Goal: Information Seeking & Learning: Learn about a topic

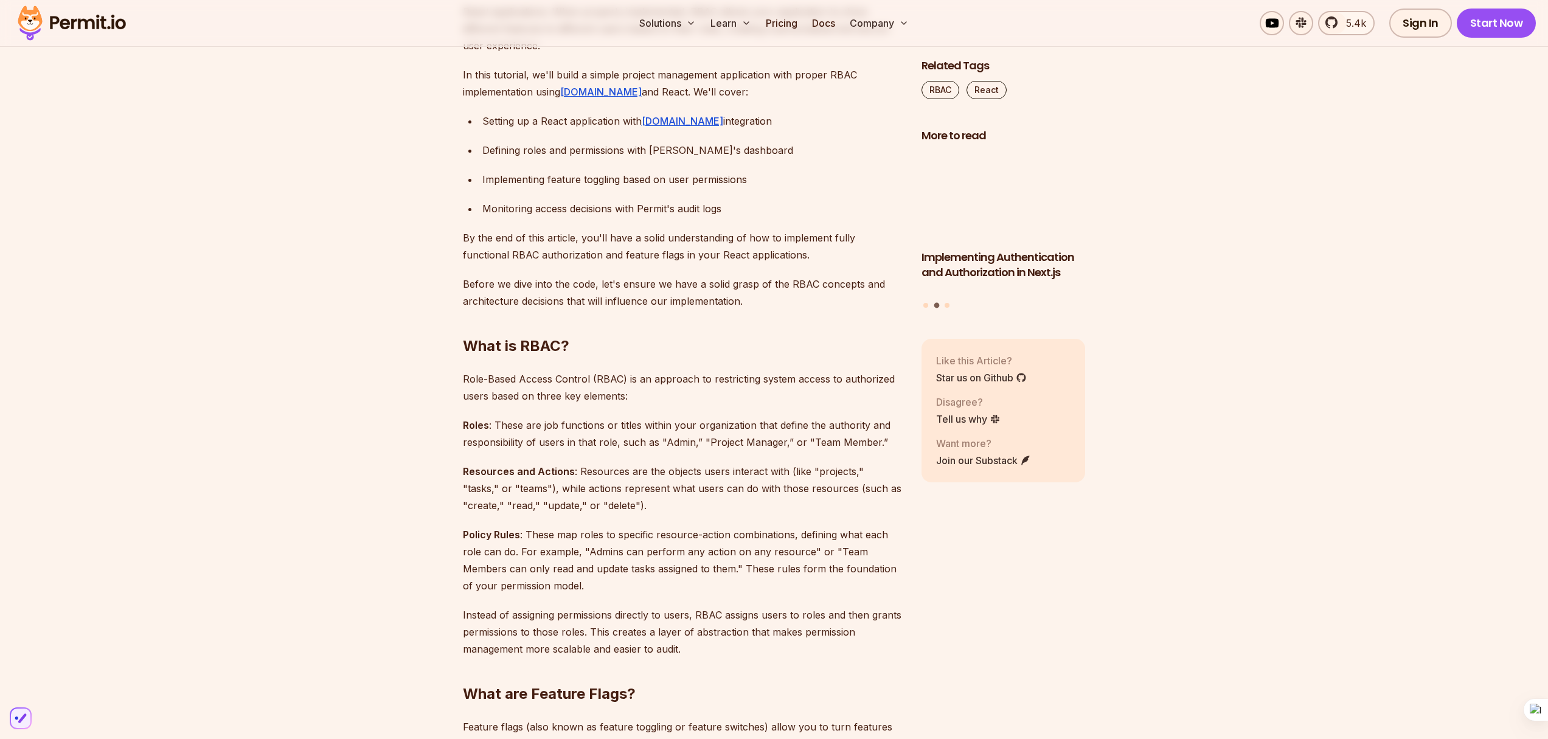
scroll to position [685, 0]
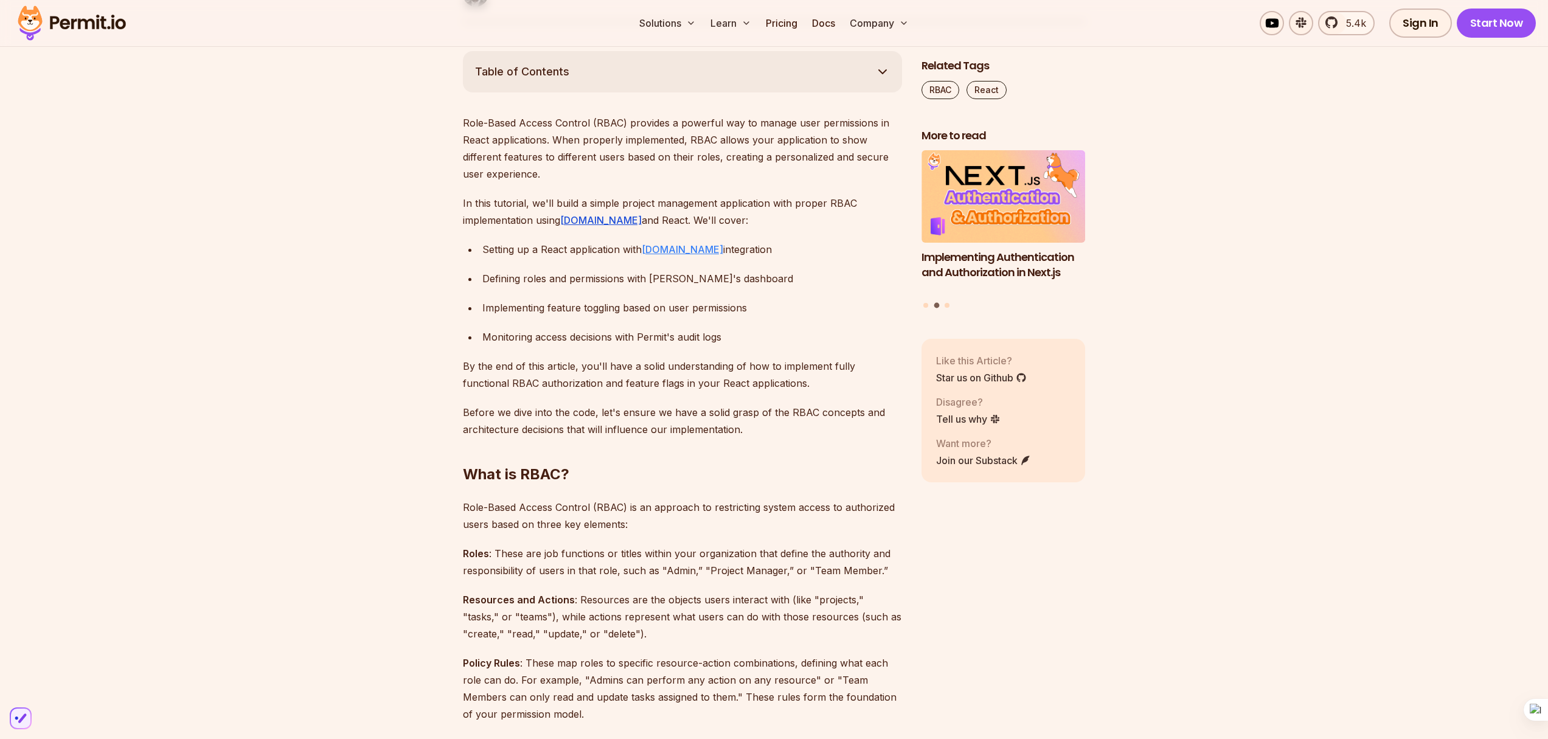
click at [668, 252] on link "Permit.io" at bounding box center [683, 249] width 82 height 12
click at [781, 29] on link "Pricing" at bounding box center [781, 23] width 41 height 24
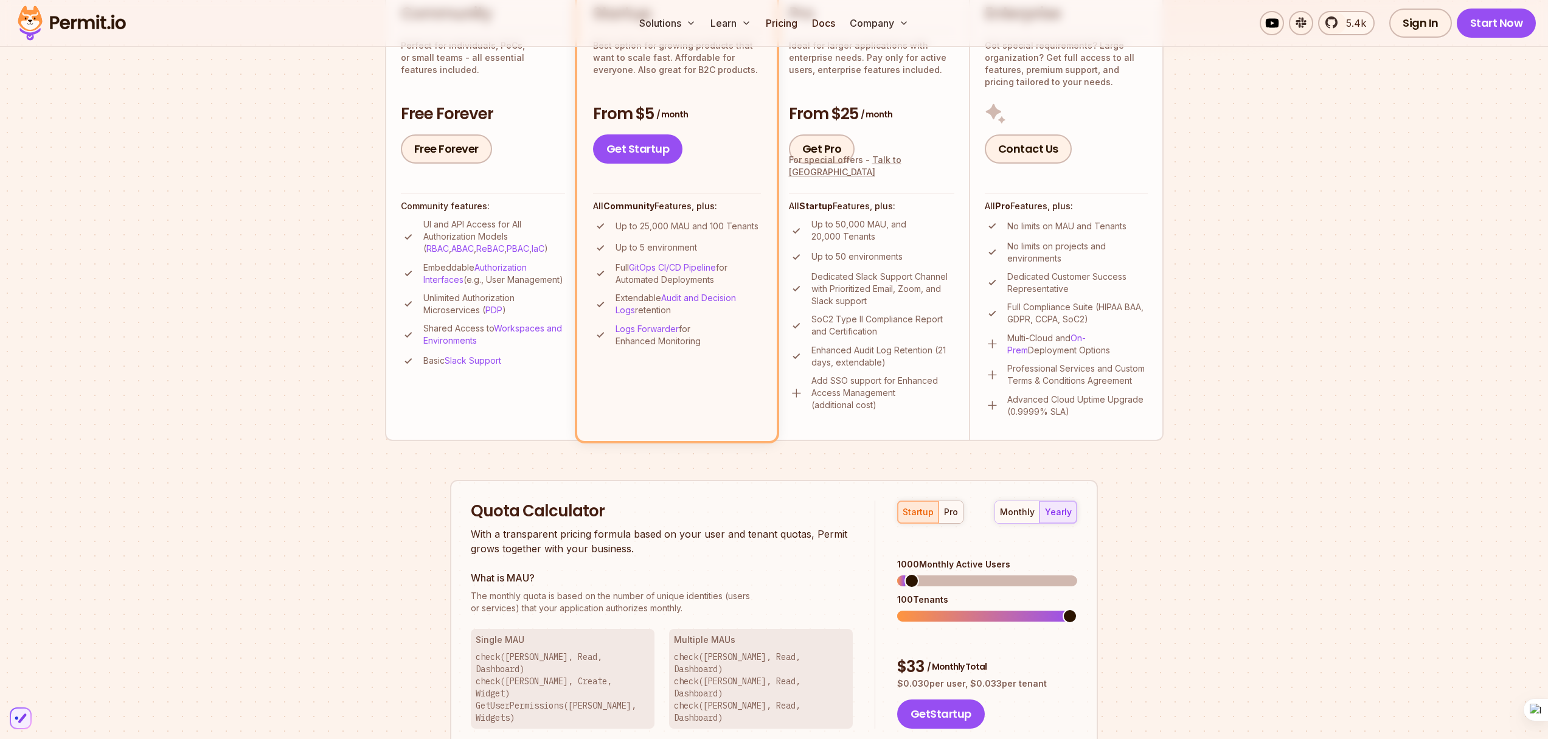
scroll to position [344, 0]
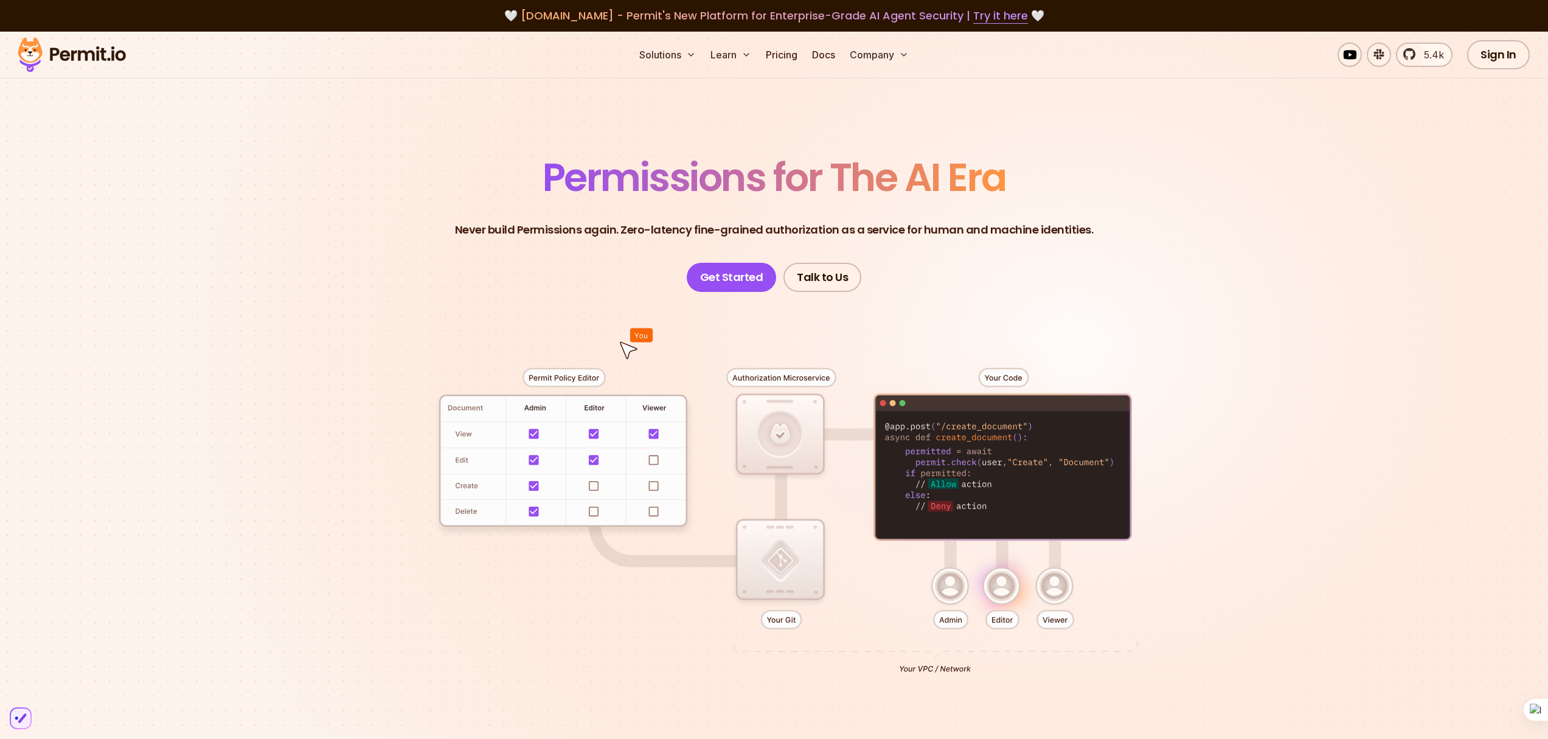
click at [470, 514] on div at bounding box center [775, 516] width 852 height 448
drag, startPoint x: 453, startPoint y: 439, endPoint x: 476, endPoint y: 461, distance: 32.3
click at [479, 457] on div at bounding box center [775, 516] width 852 height 448
click at [474, 490] on div at bounding box center [775, 516] width 852 height 448
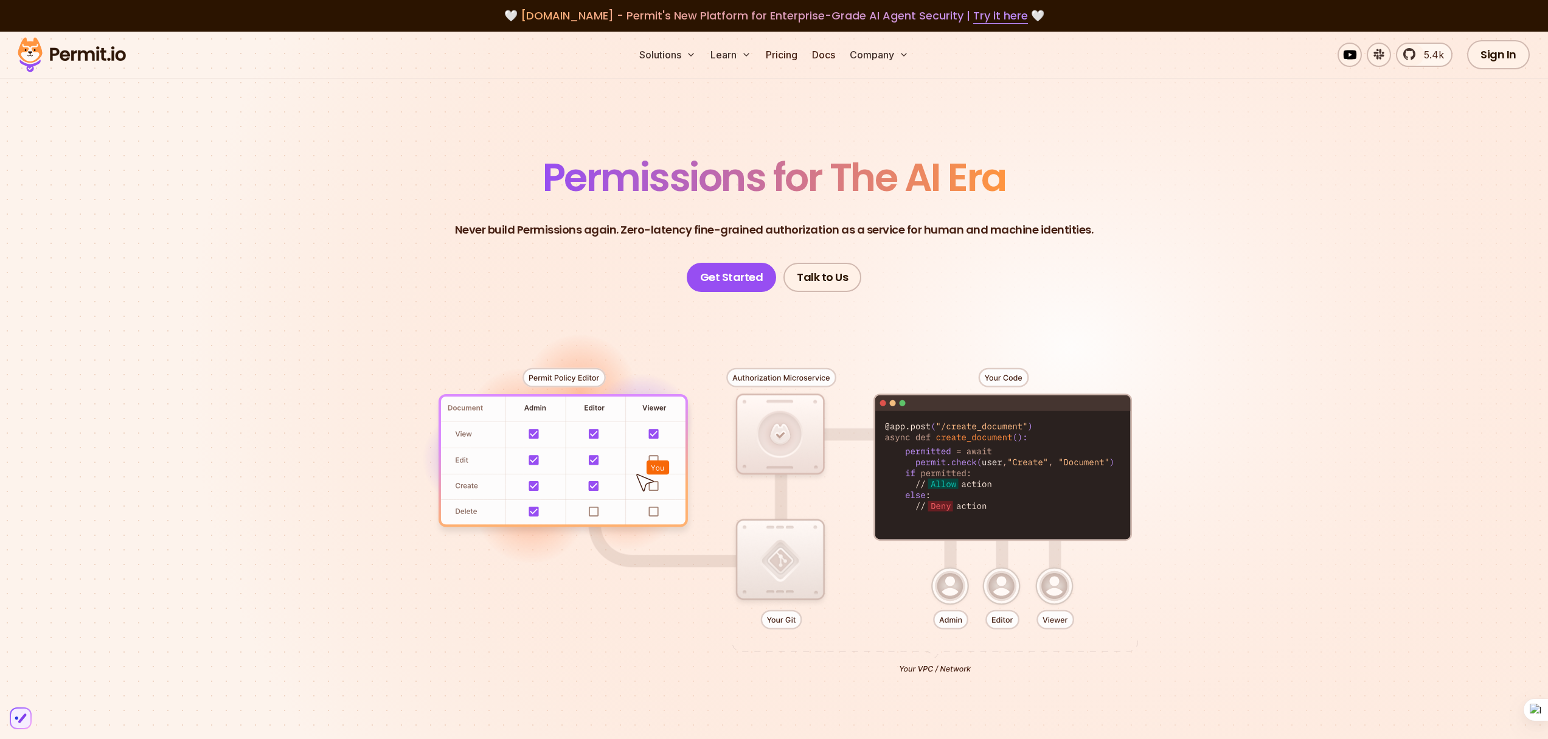
drag, startPoint x: 482, startPoint y: 505, endPoint x: 463, endPoint y: 460, distance: 48.8
click at [482, 507] on div at bounding box center [775, 516] width 852 height 448
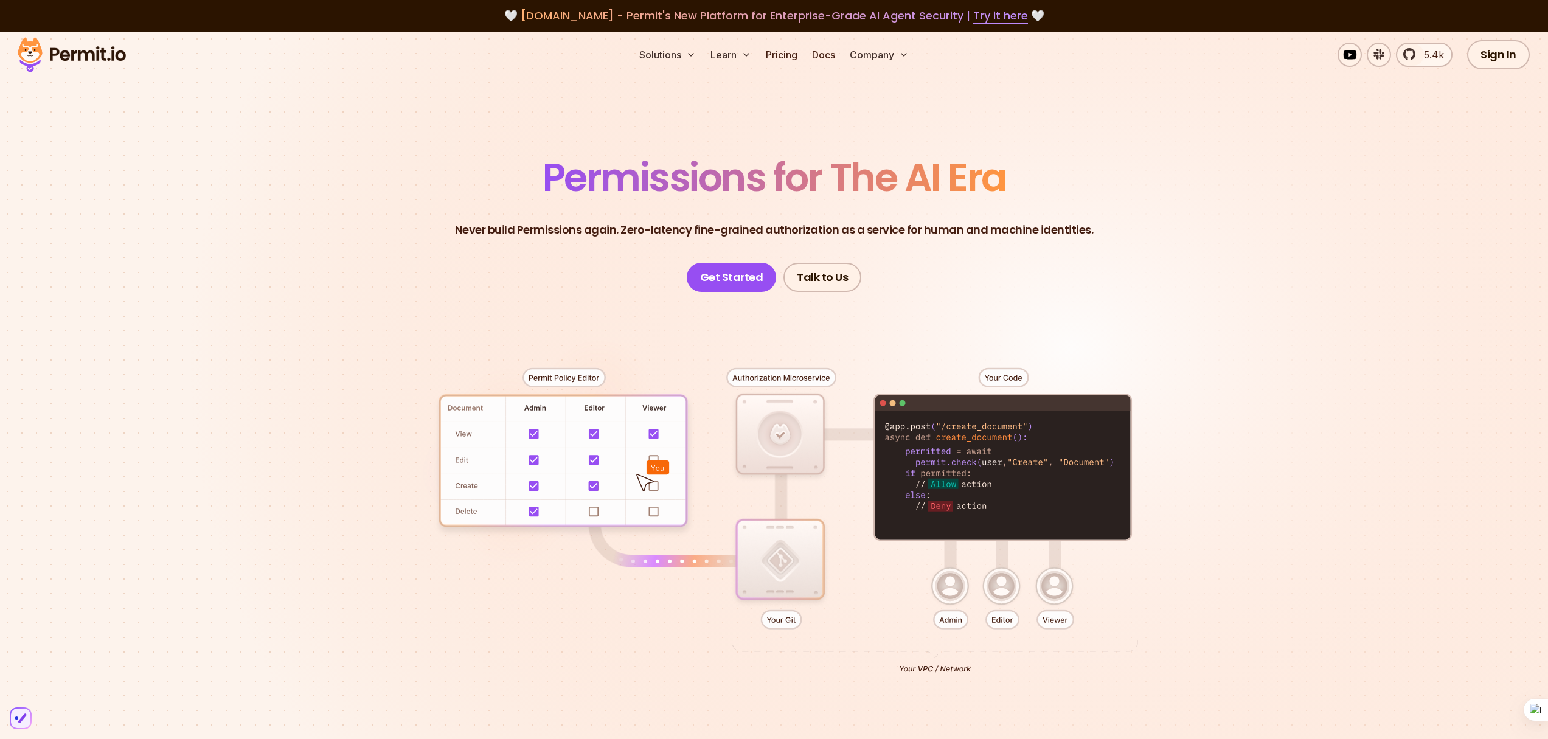
drag, startPoint x: 449, startPoint y: 424, endPoint x: 466, endPoint y: 489, distance: 67.3
click at [467, 479] on div at bounding box center [775, 516] width 852 height 448
click at [609, 184] on span "Permissions for The AI Era" at bounding box center [774, 177] width 463 height 54
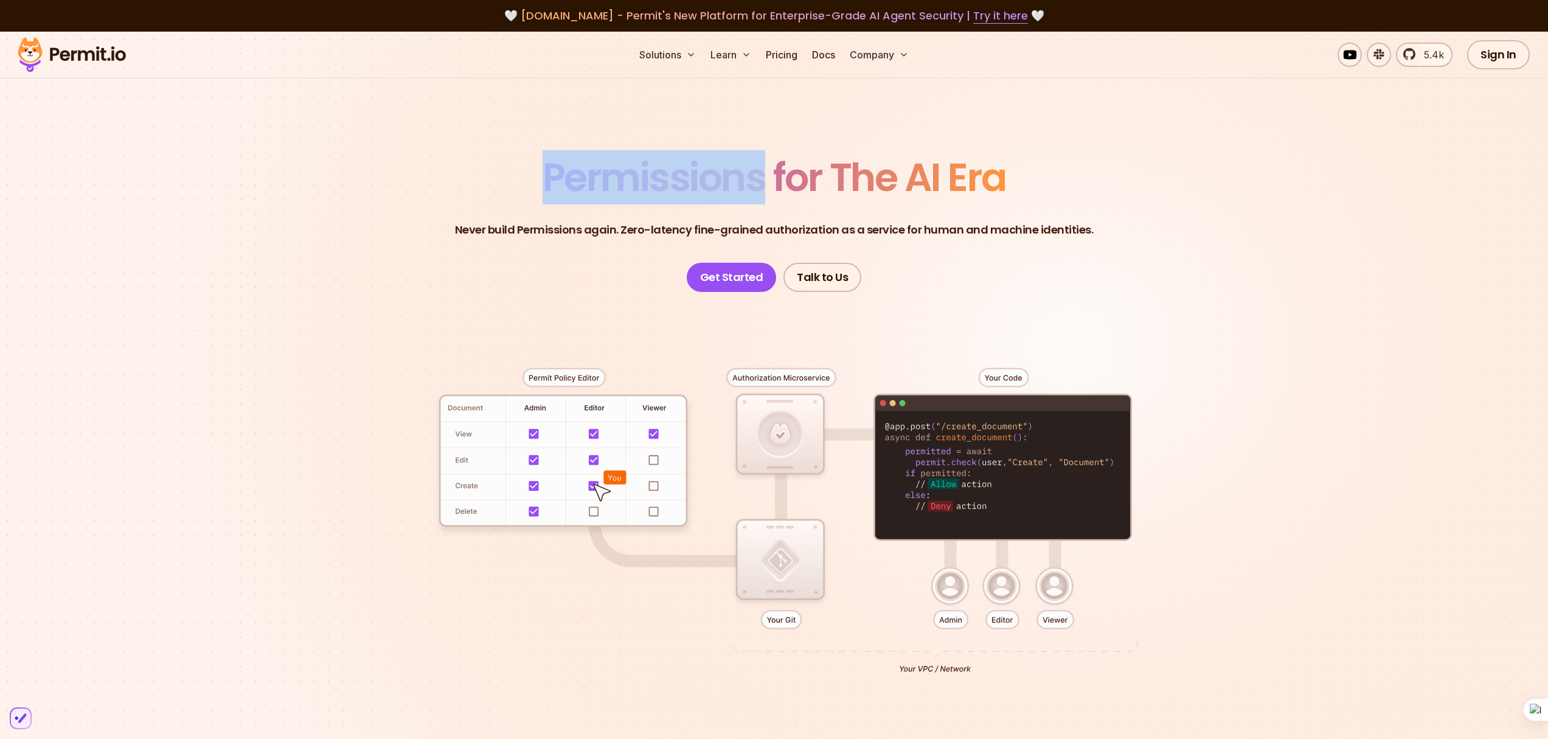
click at [609, 184] on span "Permissions for The AI Era" at bounding box center [774, 177] width 463 height 54
click at [722, 176] on span "Permissions for The AI Era" at bounding box center [774, 177] width 463 height 54
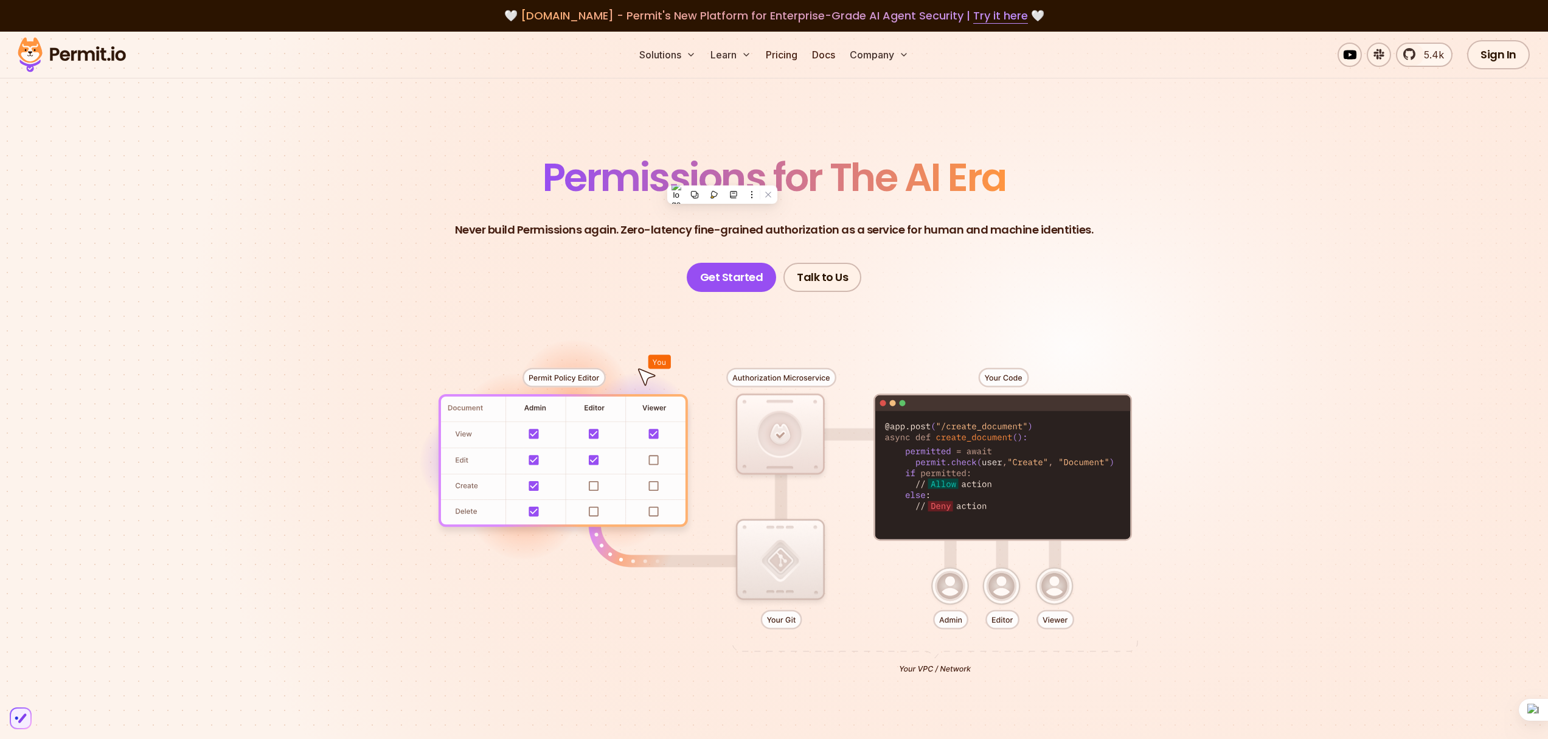
click at [878, 179] on span "Permissions for The AI Era" at bounding box center [774, 177] width 463 height 54
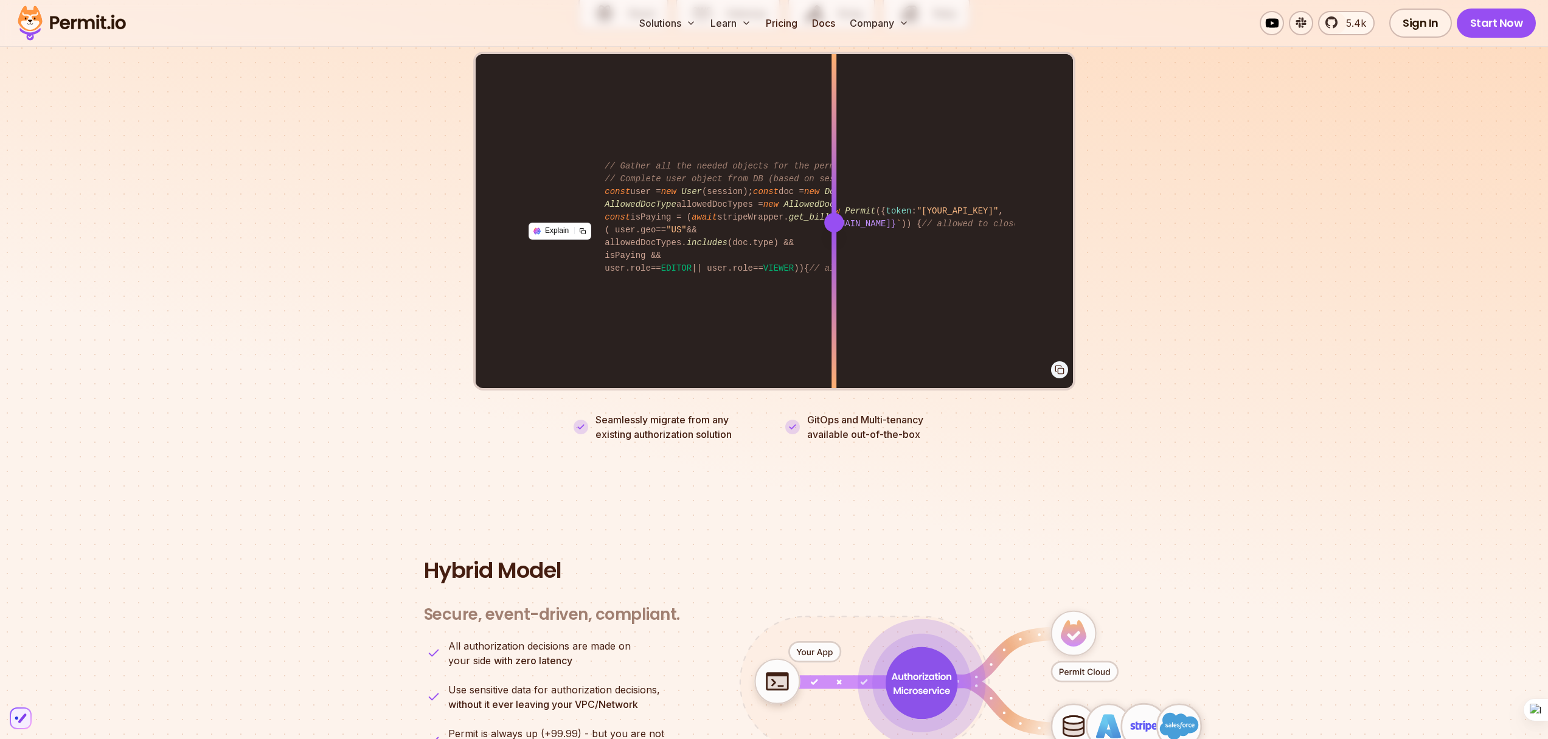
scroll to position [2393, 0]
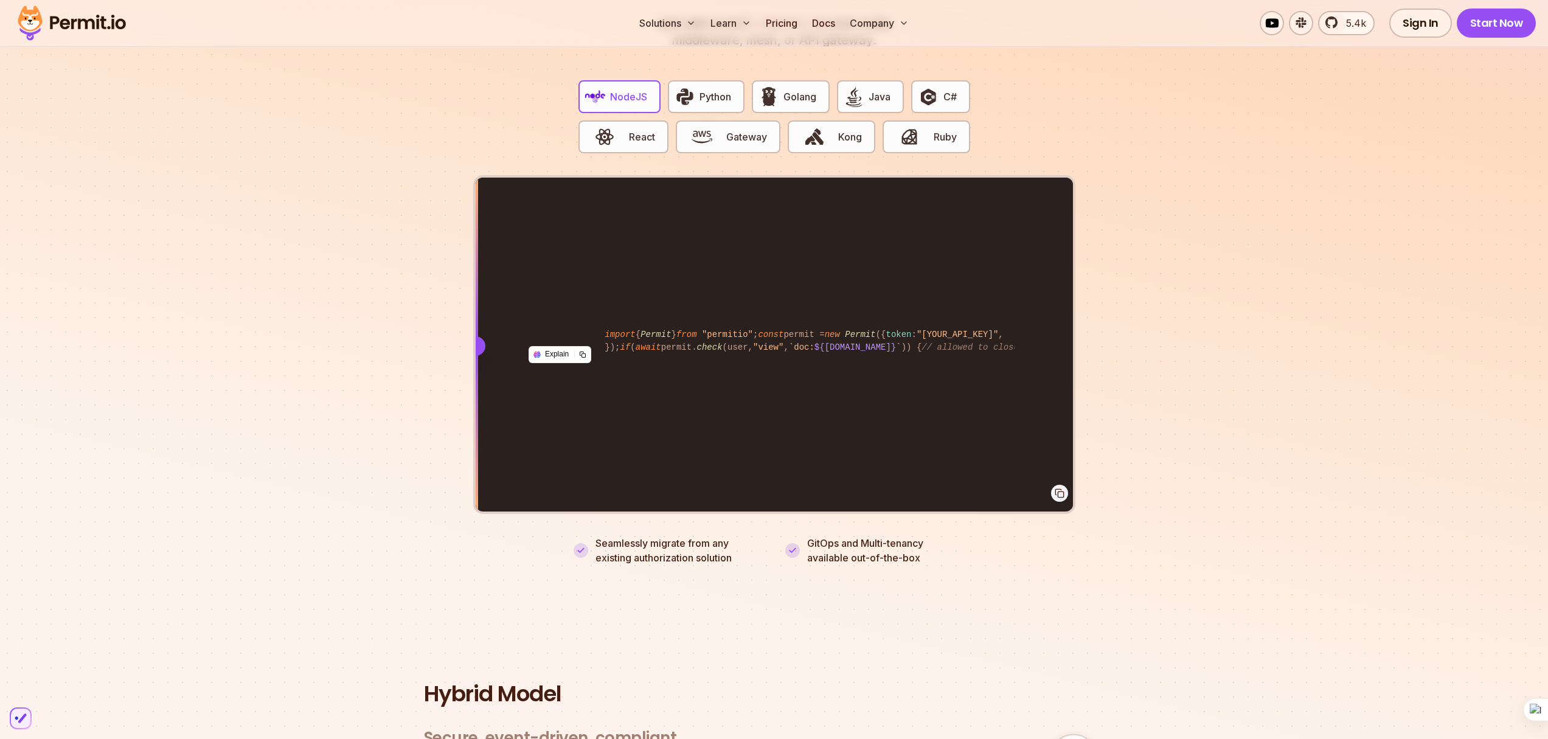
drag, startPoint x: 835, startPoint y: 335, endPoint x: 443, endPoint y: 378, distance: 394.1
click at [443, 378] on section "Fully functional authorization in 5 minutes Just add permit.check() to your cod…" at bounding box center [774, 244] width 1548 height 760
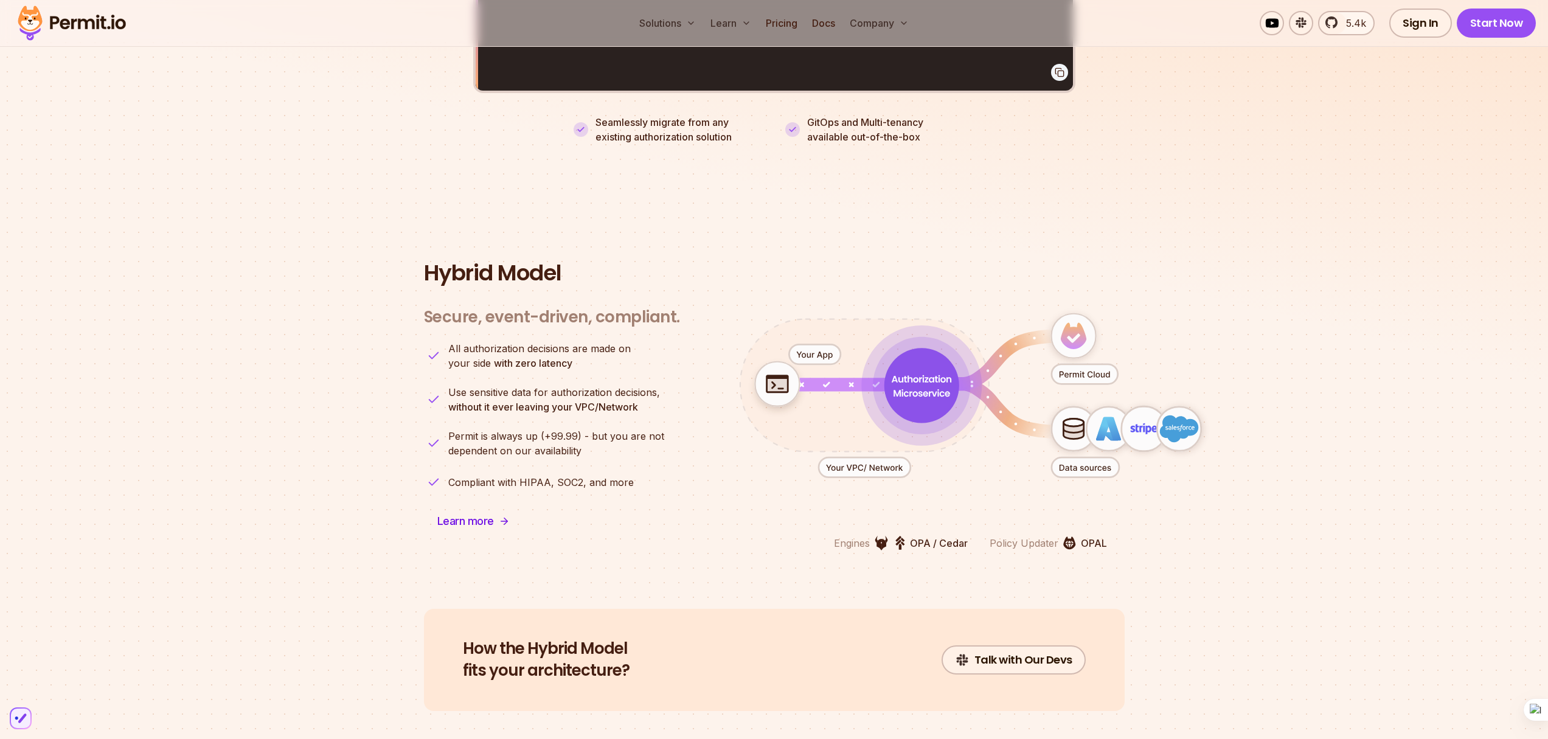
scroll to position [2814, 0]
